Goal: Information Seeking & Learning: Learn about a topic

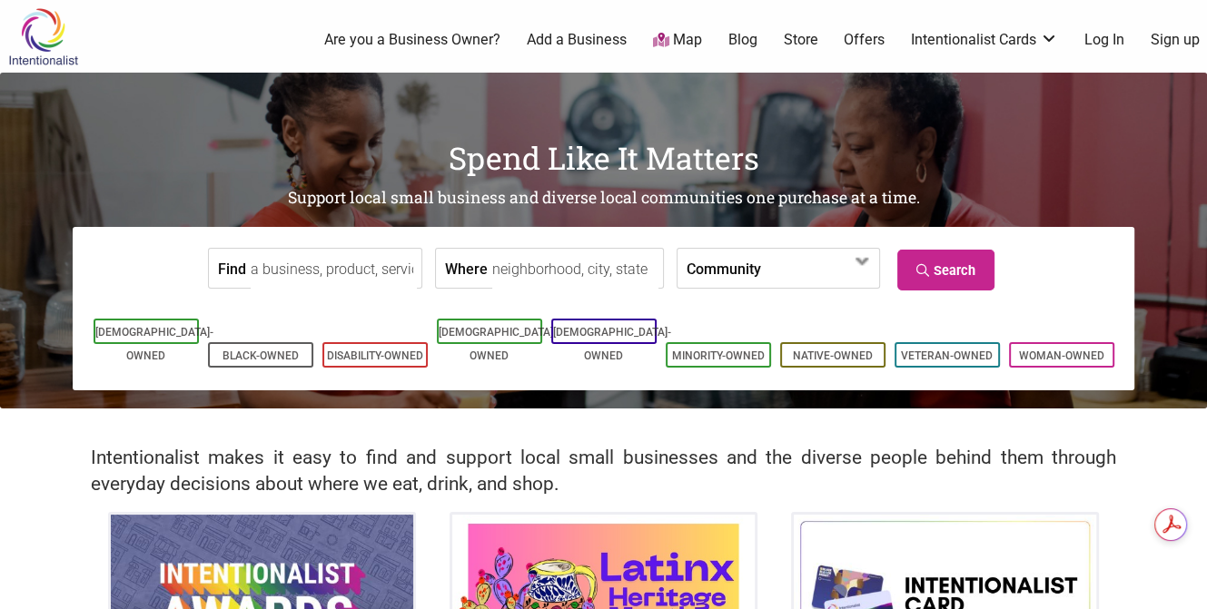
click at [749, 39] on link "Blog" at bounding box center [742, 40] width 29 height 20
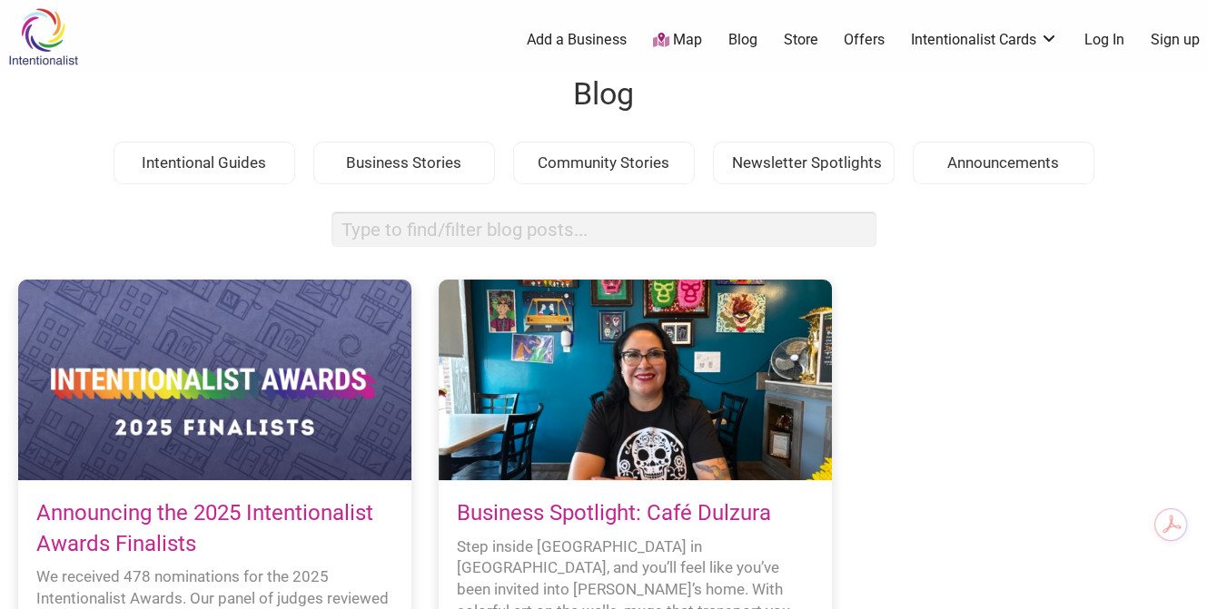
click at [156, 49] on div "Intentionalist Spend like it matters 0 Add a Business Map Blog Store Offers Int…" at bounding box center [603, 36] width 1207 height 73
click at [41, 29] on img at bounding box center [43, 36] width 86 height 59
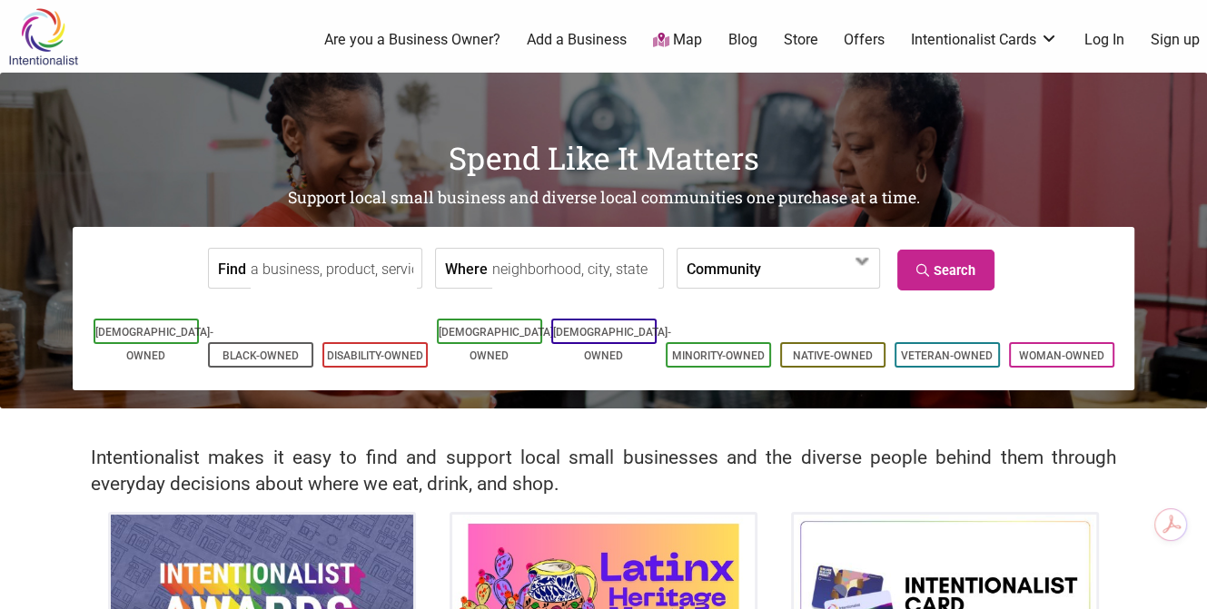
click at [216, 52] on div "0 Are you a Business Owner? Add a Business Map Blog Store Offers Intentionalist…" at bounding box center [675, 40] width 1086 height 73
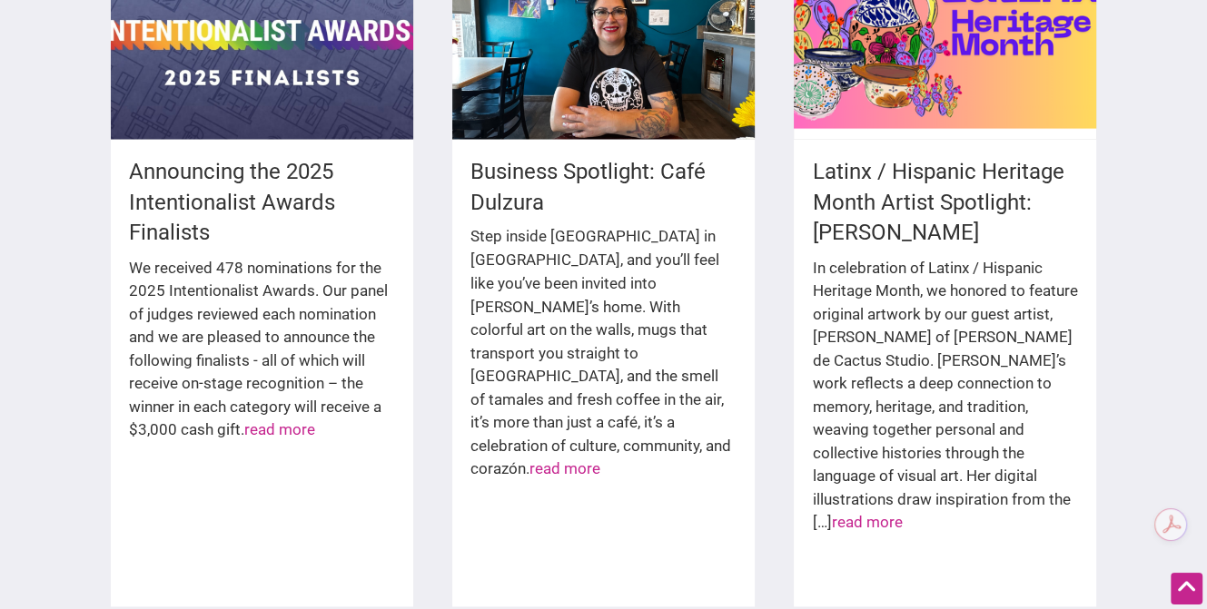
scroll to position [2634, 0]
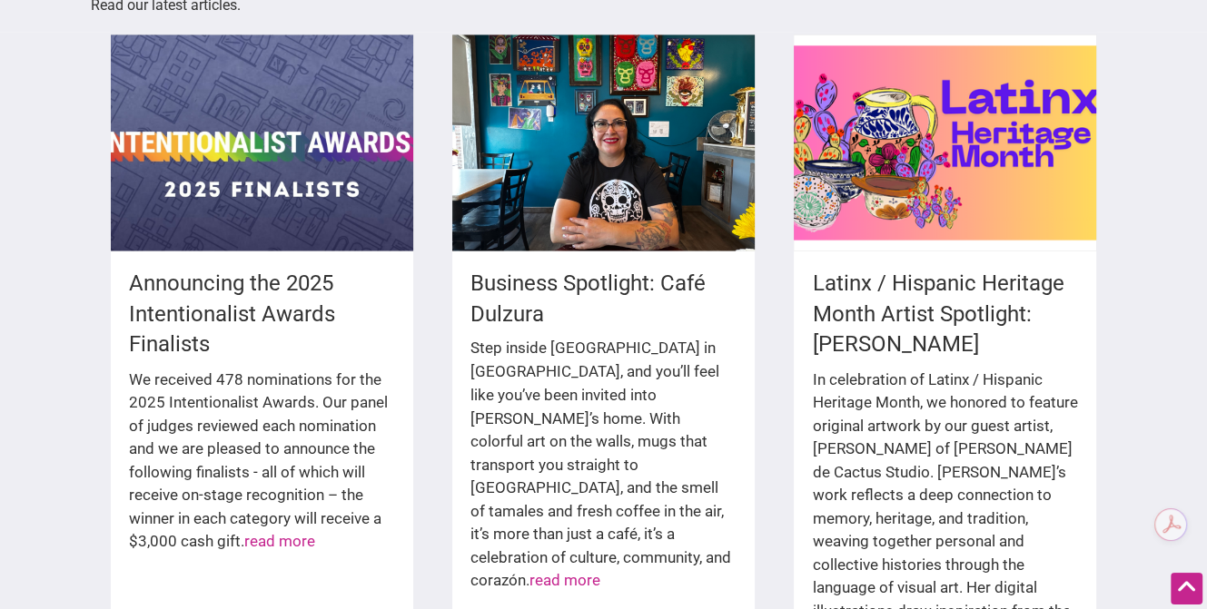
click at [197, 269] on h4 "Announcing the 2025 Intentionalist Awards Finalists" at bounding box center [262, 315] width 266 height 92
click at [212, 251] on div "Announcing the 2025 Intentionalist Awards Finalists We received 478 nominations…" at bounding box center [262, 429] width 302 height 357
click at [315, 531] on link "read more" at bounding box center [279, 540] width 71 height 18
click at [314, 531] on link "read more" at bounding box center [279, 540] width 71 height 18
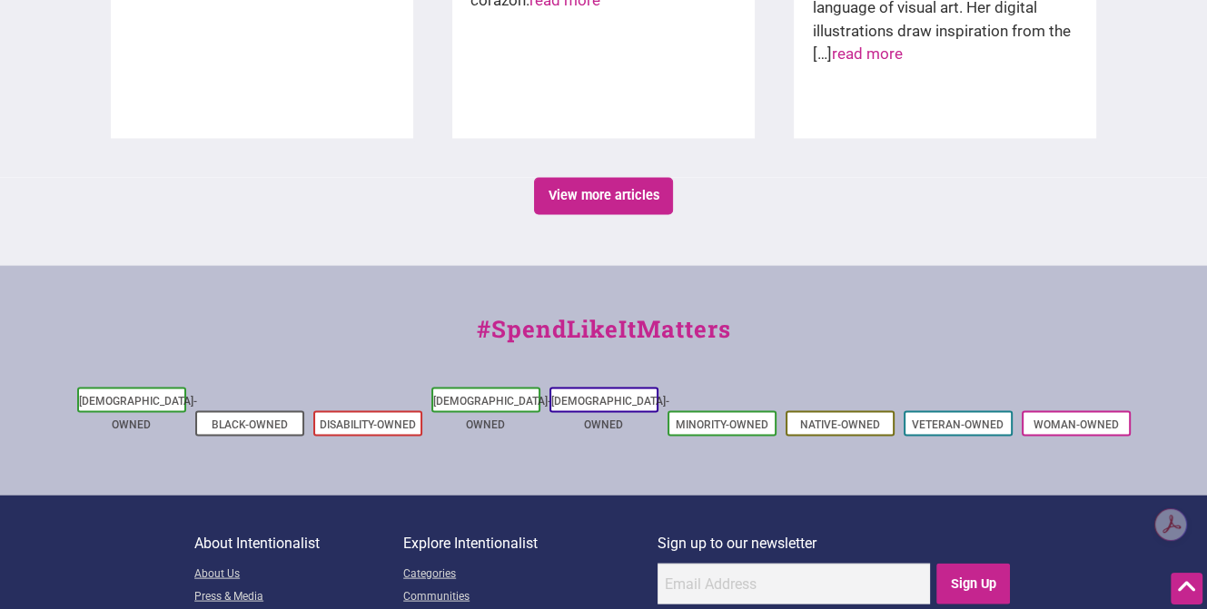
scroll to position [3266, 0]
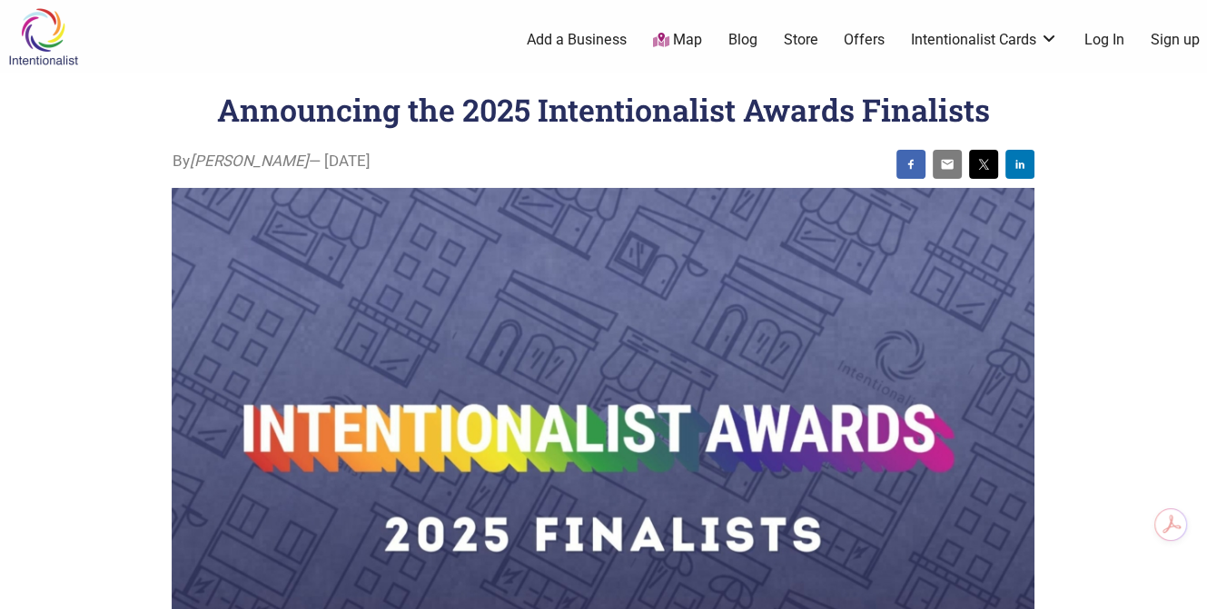
click at [249, 119] on h1 "Announcing the 2025 Intentionalist Awards Finalists" at bounding box center [603, 109] width 773 height 41
click at [432, 130] on header "Announcing the 2025 Intentionalist Awards Finalists" at bounding box center [603, 110] width 1134 height 44
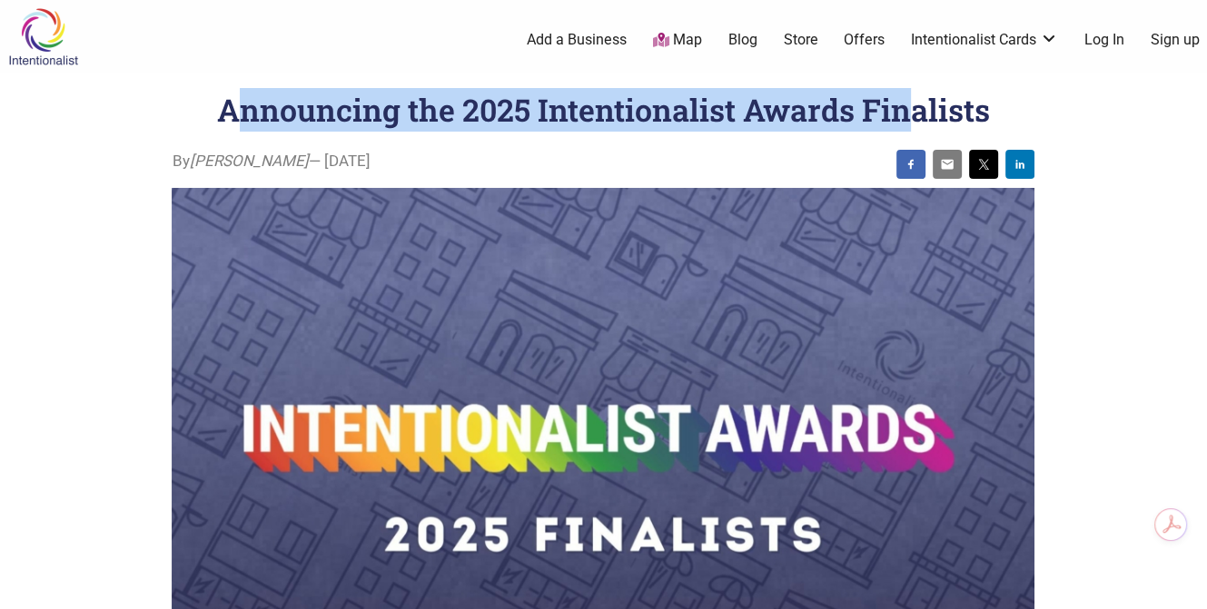
drag, startPoint x: 226, startPoint y: 109, endPoint x: 905, endPoint y: 127, distance: 678.6
click at [905, 127] on h1 "Announcing the 2025 Intentionalist Awards Finalists" at bounding box center [603, 109] width 773 height 41
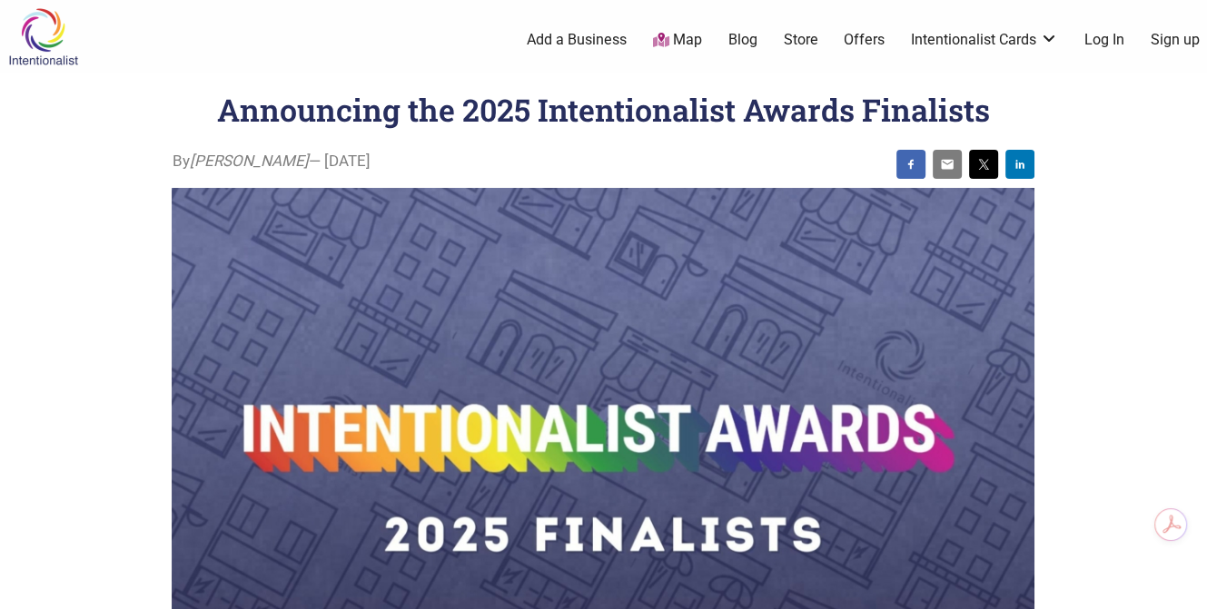
click at [702, 109] on h1 "Announcing the 2025 Intentionalist Awards Finalists" at bounding box center [603, 109] width 773 height 41
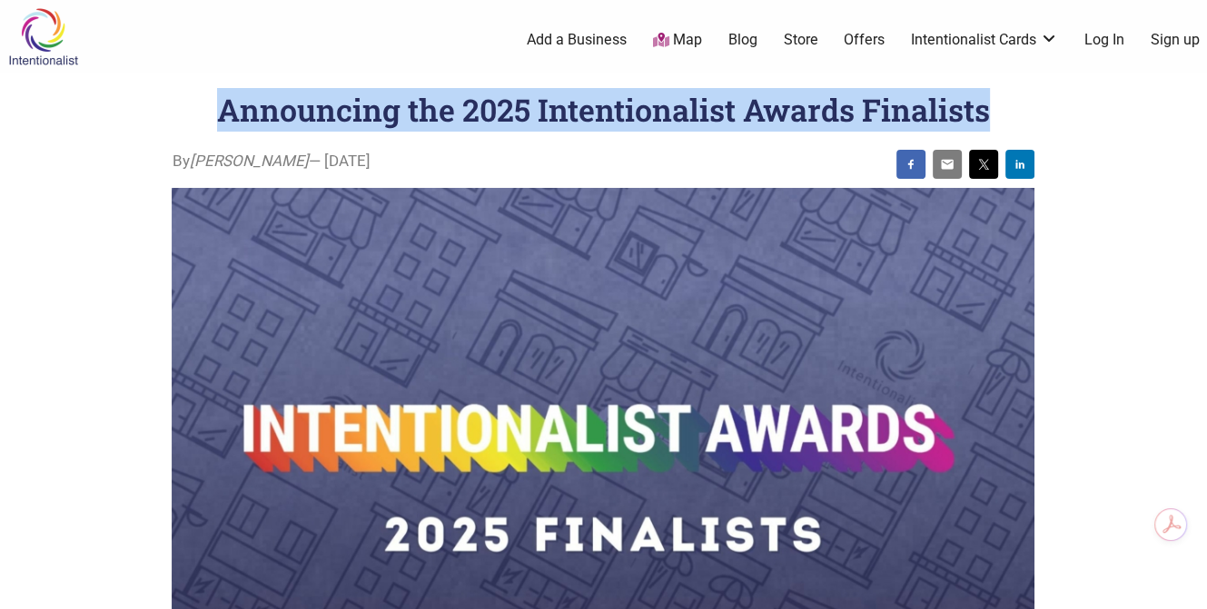
drag, startPoint x: 220, startPoint y: 109, endPoint x: 1014, endPoint y: 109, distance: 794.6
click at [1014, 109] on header "Announcing the 2025 Intentionalist Awards Finalists" at bounding box center [603, 110] width 1134 height 44
copy h1 "Announcing the 2025 Intentionalist Awards Finalists"
click at [1121, 117] on header "Announcing the 2025 Intentionalist Awards Finalists" at bounding box center [603, 110] width 1134 height 44
